Goal: Task Accomplishment & Management: Use online tool/utility

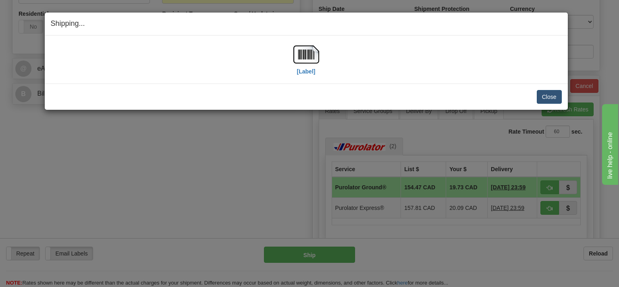
scroll to position [298, 0]
click at [556, 94] on button "Close" at bounding box center [549, 97] width 25 height 14
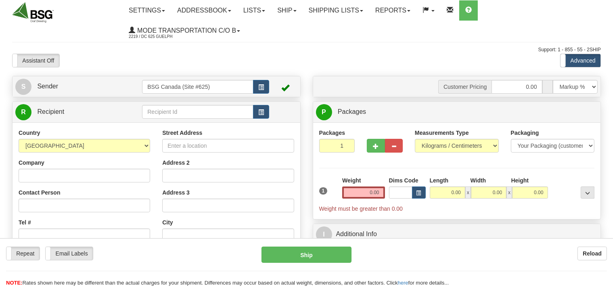
click at [154, 111] on input "text" at bounding box center [197, 112] width 111 height 14
click at [162, 109] on input "text" at bounding box center [197, 112] width 111 height 14
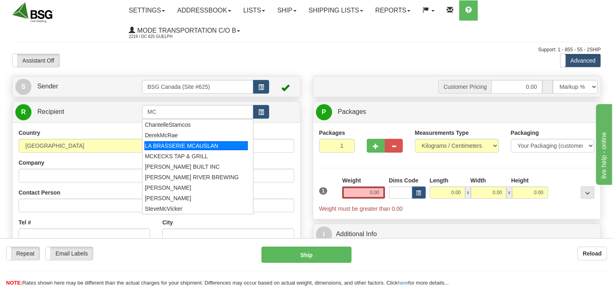
click at [211, 144] on div "LA BRASSERIE MCAUSLAN" at bounding box center [195, 145] width 103 height 9
type input "LA BRASSERIE MCAUSLAN"
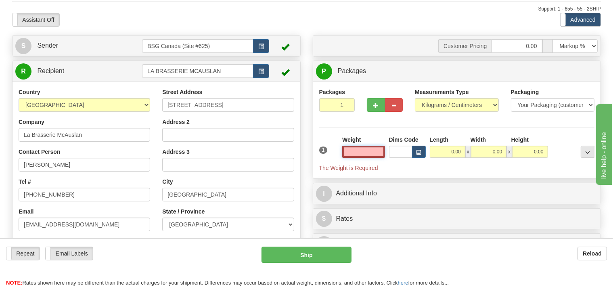
scroll to position [42, 0]
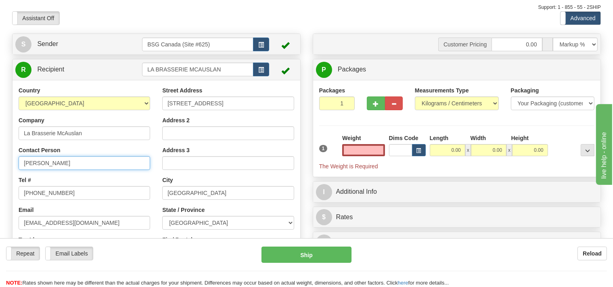
type input "0.00"
drag, startPoint x: 63, startPoint y: 163, endPoint x: 0, endPoint y: 164, distance: 63.3
click at [19, 164] on input "[PERSON_NAME]" at bounding box center [84, 163] width 131 height 14
type input "[PERSON_NAME]"
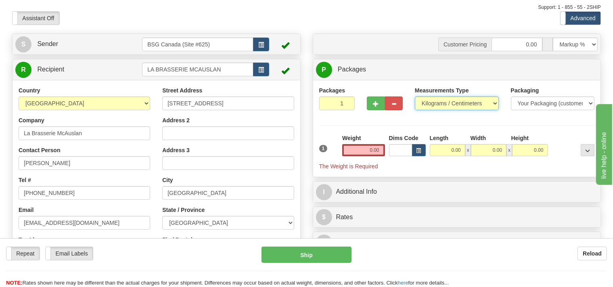
click at [415, 96] on select "Pounds / Inches Kilograms / Centimeters" at bounding box center [457, 103] width 84 height 14
select select "0"
click option "Pounds / Inches" at bounding box center [0, 0] width 0 height 0
click at [357, 149] on input "0.00" at bounding box center [363, 150] width 42 height 12
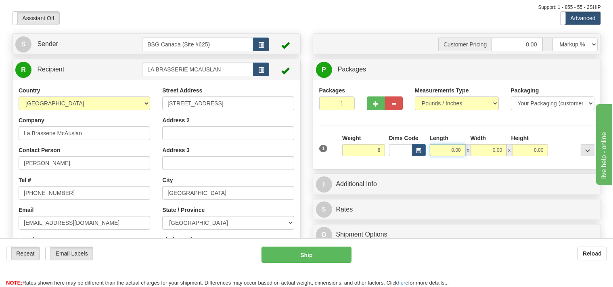
type input "8.00"
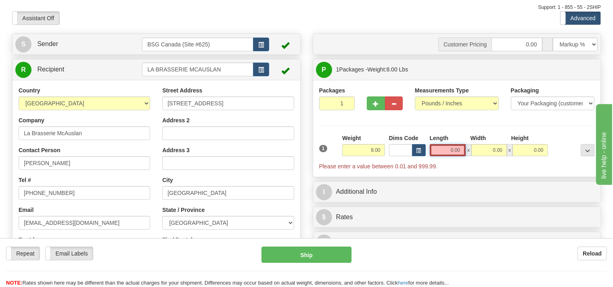
click at [436, 148] on input "0.00" at bounding box center [448, 150] width 36 height 12
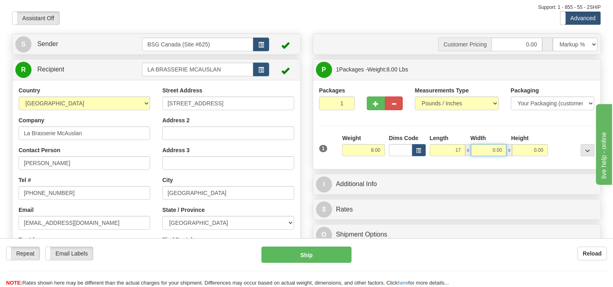
type input "17.00"
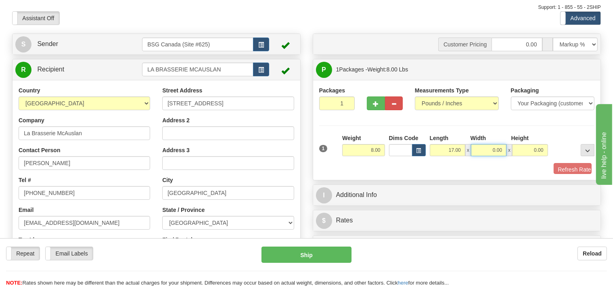
click at [485, 145] on input "0.00" at bounding box center [488, 150] width 35 height 12
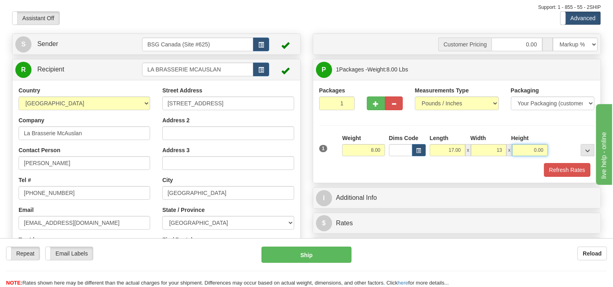
type input "13.00"
click at [527, 152] on input "0.00" at bounding box center [529, 150] width 35 height 12
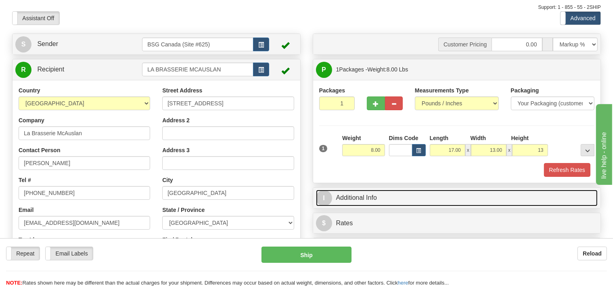
type input "13.00"
click at [398, 191] on link "I Additional Info" at bounding box center [457, 198] width 282 height 17
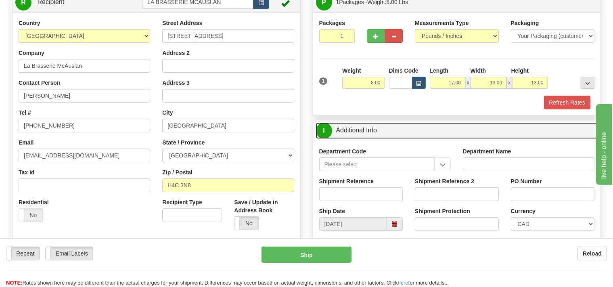
scroll to position [127, 0]
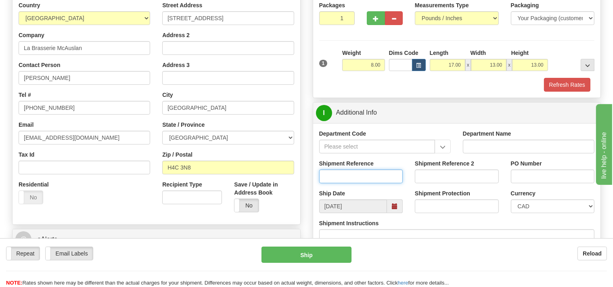
click at [336, 172] on input "Shipment Reference" at bounding box center [361, 176] width 84 height 14
type input "SO170-149565"
click at [578, 85] on button "Refresh Rates" at bounding box center [567, 85] width 46 height 14
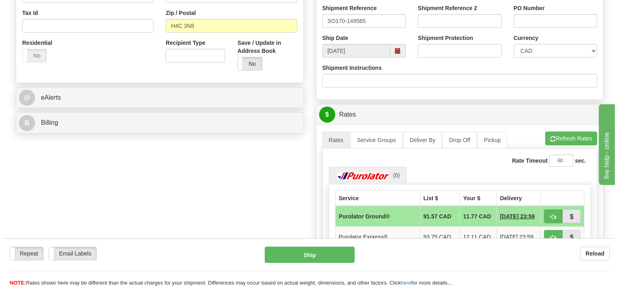
scroll to position [298, 0]
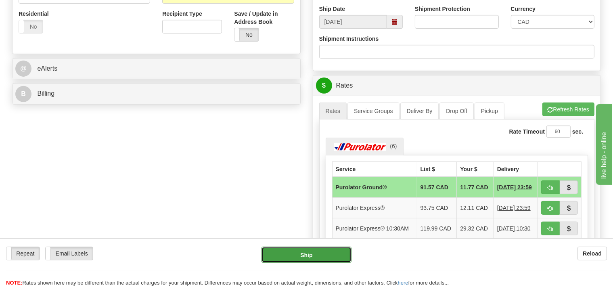
click at [328, 256] on button "Ship" at bounding box center [306, 254] width 90 height 16
type input "260"
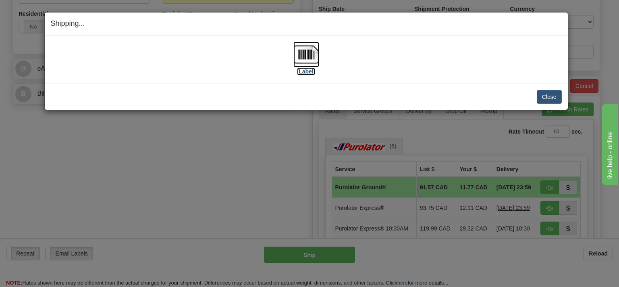
click at [317, 54] on img at bounding box center [307, 55] width 26 height 26
